Goal: Task Accomplishment & Management: Manage account settings

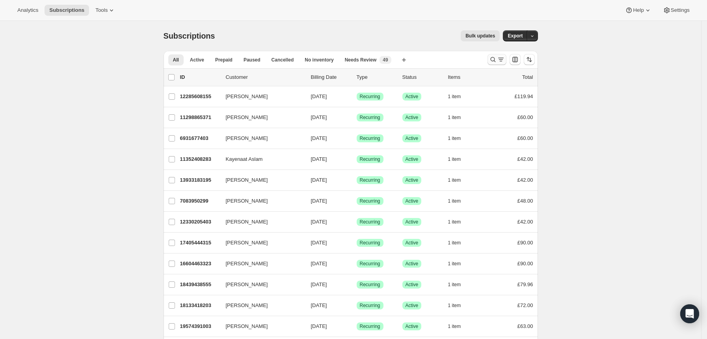
click at [500, 62] on icon "Search and filter results" at bounding box center [501, 60] width 8 height 8
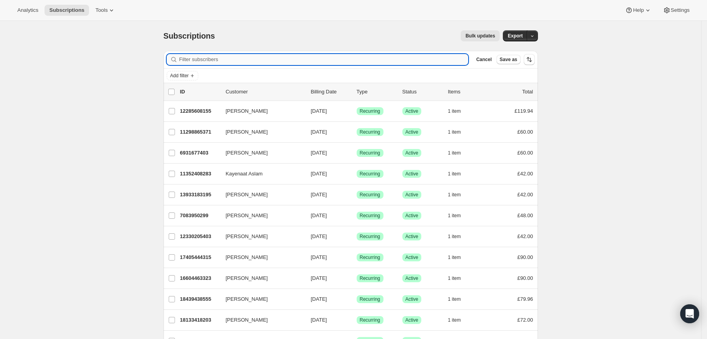
click at [350, 63] on input "Filter subscribers" at bounding box center [323, 59] width 289 height 11
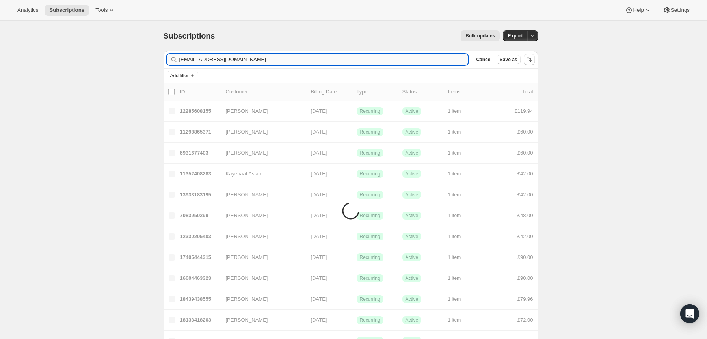
type input "[EMAIL_ADDRESS][DOMAIN_NAME]"
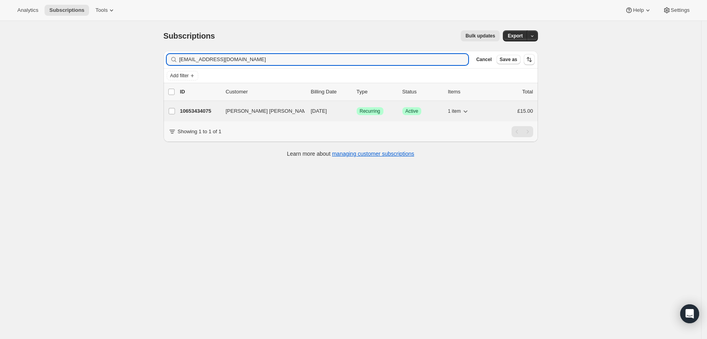
click at [394, 115] on div "Success Recurring" at bounding box center [376, 111] width 39 height 8
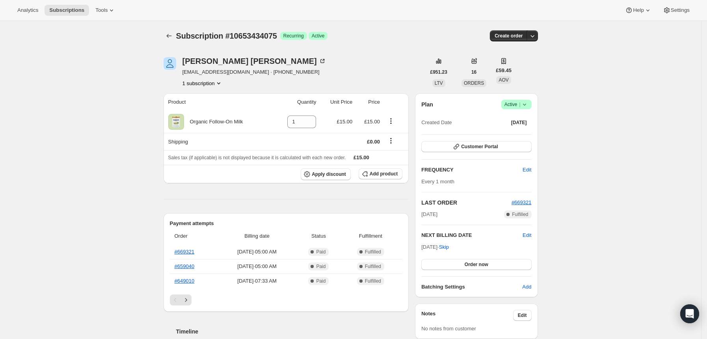
click at [529, 103] on icon at bounding box center [525, 105] width 8 height 8
click at [515, 130] on span "Cancel subscription" at bounding box center [520, 133] width 45 height 6
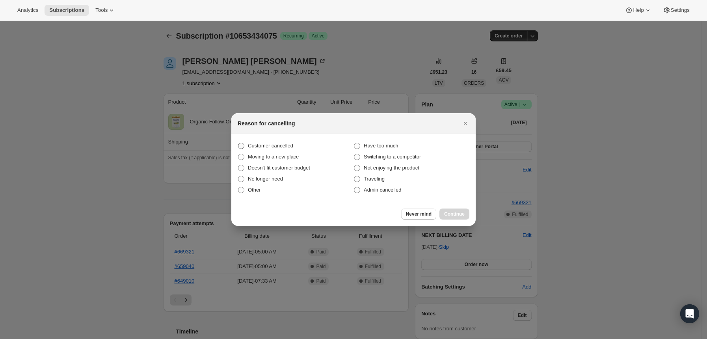
click at [282, 146] on span "Customer cancelled" at bounding box center [270, 146] width 45 height 6
click at [239, 143] on input "Customer cancelled" at bounding box center [238, 143] width 0 height 0
radio input "true"
click at [452, 213] on span "Continue" at bounding box center [454, 214] width 21 height 6
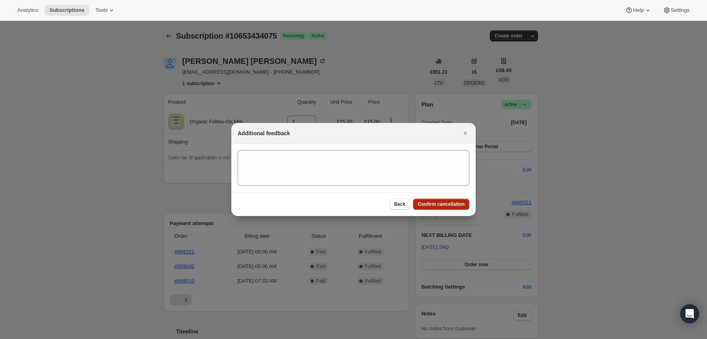
click at [424, 205] on span "Confirm cancellation" at bounding box center [441, 204] width 47 height 6
